Goal: Task Accomplishment & Management: Use online tool/utility

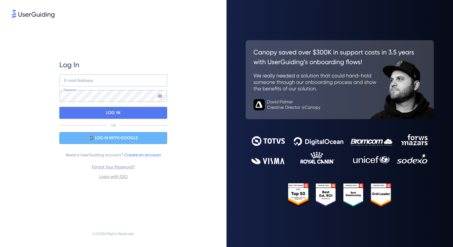
click at [117, 139] on span "LOG IN WITH GOOGLE" at bounding box center [116, 137] width 43 height 7
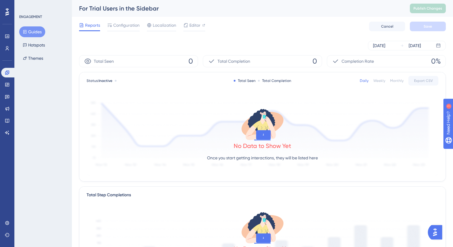
click at [34, 31] on button "Guides" at bounding box center [32, 31] width 26 height 11
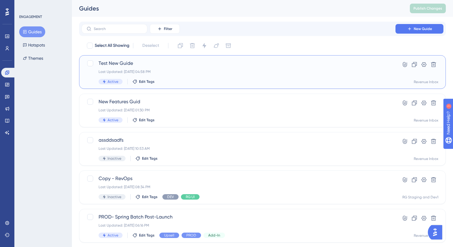
click at [158, 67] on div "Test New Guide Last Updated: Aug 21 2025, 04:58 PM Active Edit Tags" at bounding box center [239, 72] width 280 height 25
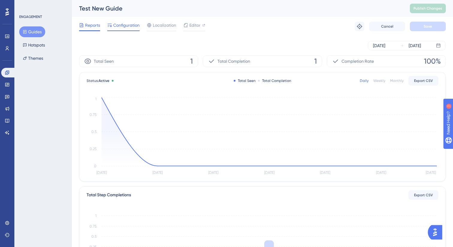
click at [123, 27] on span "Configuration" at bounding box center [126, 25] width 26 height 7
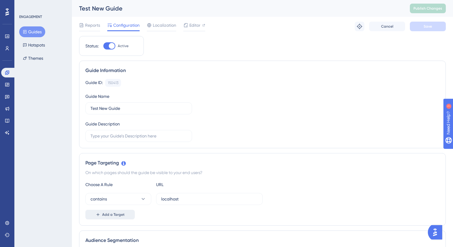
click at [110, 216] on span "Add a Target" at bounding box center [113, 214] width 22 height 5
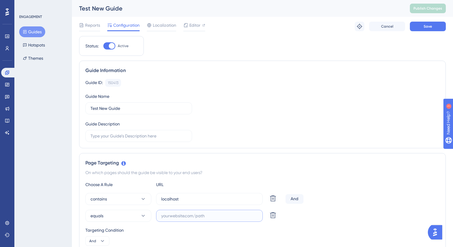
click at [179, 216] on input "text" at bounding box center [209, 215] width 96 height 7
click at [145, 218] on icon at bounding box center [143, 215] width 6 height 6
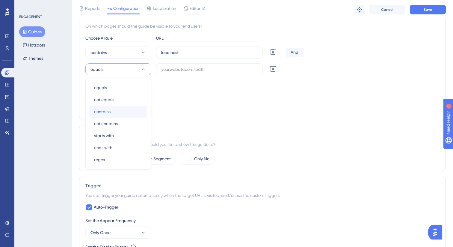
click at [122, 110] on div "contains contains" at bounding box center [118, 111] width 49 height 12
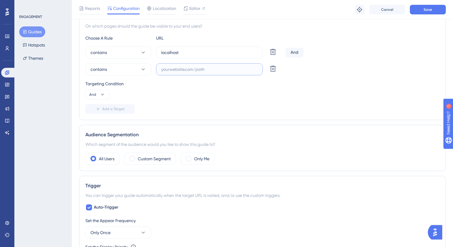
click at [183, 70] on input "text" at bounding box center [209, 69] width 96 height 7
type input "в"
type input "dev1"
click at [162, 98] on div "Targeting Condition And" at bounding box center [262, 89] width 354 height 19
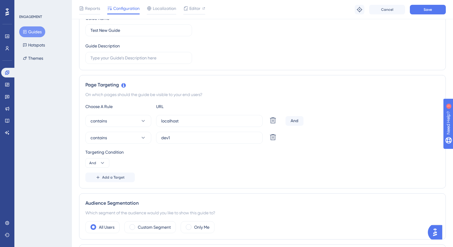
scroll to position [79, 0]
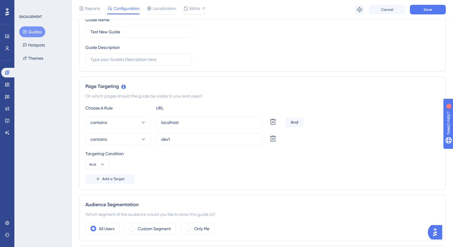
click at [111, 164] on div "Targeting Condition And" at bounding box center [262, 159] width 354 height 19
click at [105, 164] on button "And" at bounding box center [97, 164] width 24 height 10
click at [94, 191] on span "Or" at bounding box center [94, 193] width 5 height 7
click at [433, 13] on button "Save" at bounding box center [428, 10] width 36 height 10
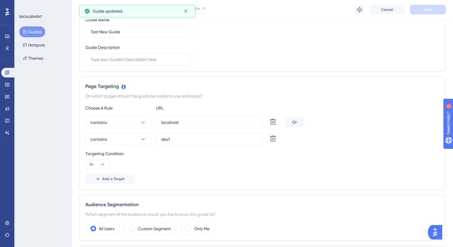
scroll to position [0, 0]
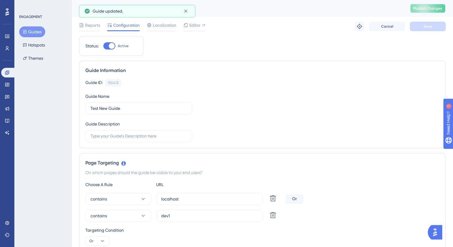
click at [434, 8] on span "Publish Changes" at bounding box center [427, 8] width 29 height 5
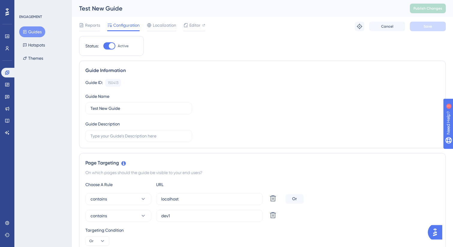
click at [131, 26] on span "Configuration" at bounding box center [126, 25] width 26 height 7
click at [98, 27] on span "Reports" at bounding box center [92, 25] width 15 height 7
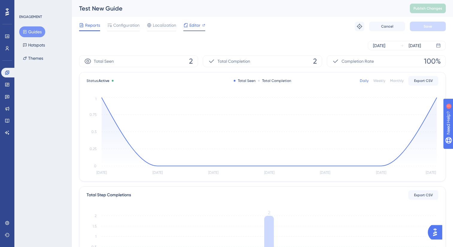
click at [191, 30] on div "Editor" at bounding box center [194, 27] width 22 height 10
